Goal: Transaction & Acquisition: Subscribe to service/newsletter

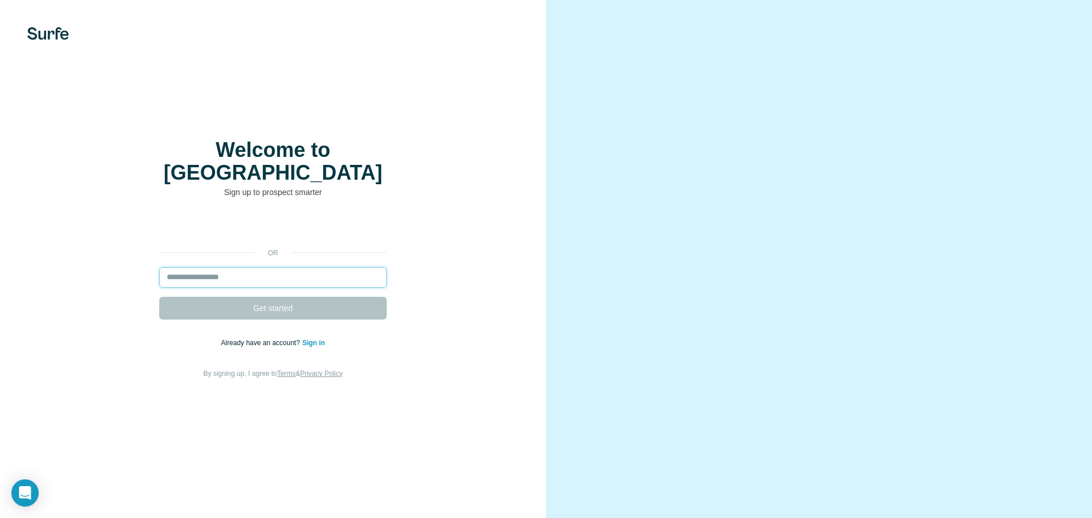
click at [251, 269] on input "email" at bounding box center [273, 277] width 228 height 20
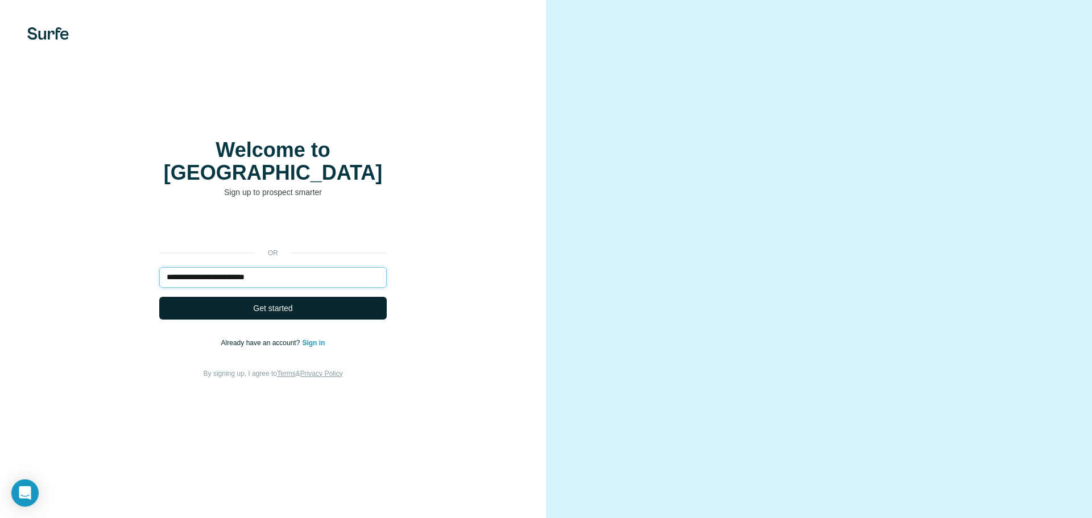
type input "**********"
click at [280, 303] on span "Get started" at bounding box center [272, 308] width 39 height 11
